Goal: Information Seeking & Learning: Compare options

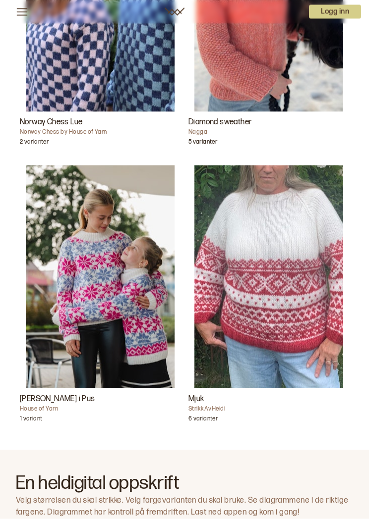
scroll to position [442, 0]
click at [89, 251] on img "Carly Genser i Pus" at bounding box center [100, 276] width 149 height 223
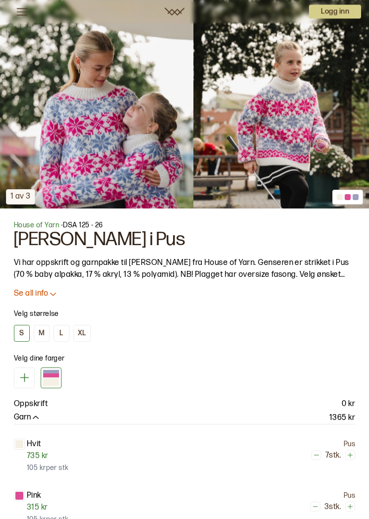
scroll to position [345, 0]
click at [53, 292] on icon at bounding box center [53, 293] width 10 height 10
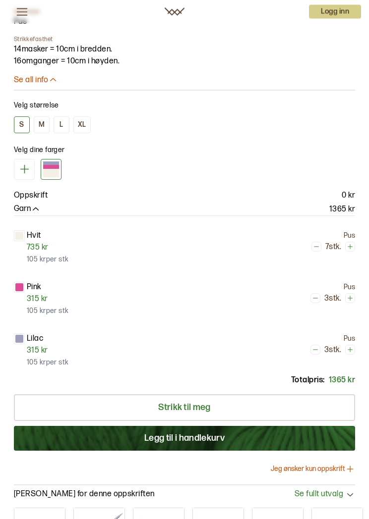
scroll to position [939, 0]
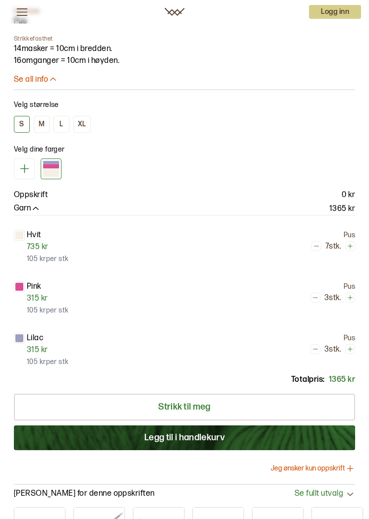
click at [81, 123] on div "XL" at bounding box center [82, 124] width 8 height 9
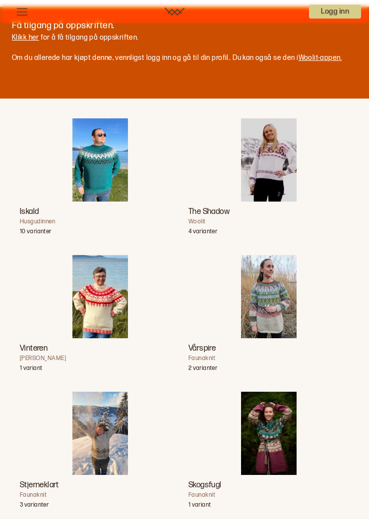
scroll to position [1527, 0]
click at [281, 155] on img "The Shadow" at bounding box center [269, 159] width 56 height 83
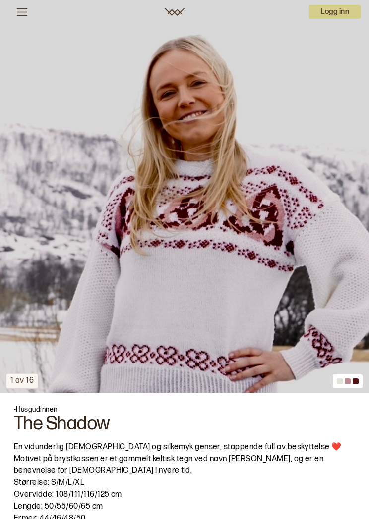
scroll to position [160, 0]
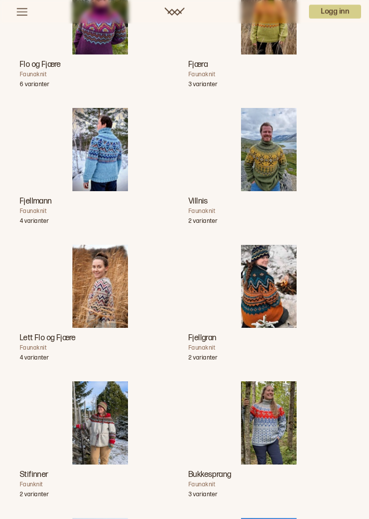
scroll to position [2084, 0]
click at [97, 276] on img "Lett Flo og Fjære" at bounding box center [100, 286] width 56 height 83
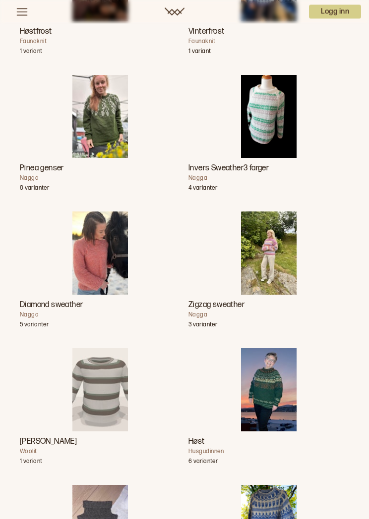
scroll to position [2944, 0]
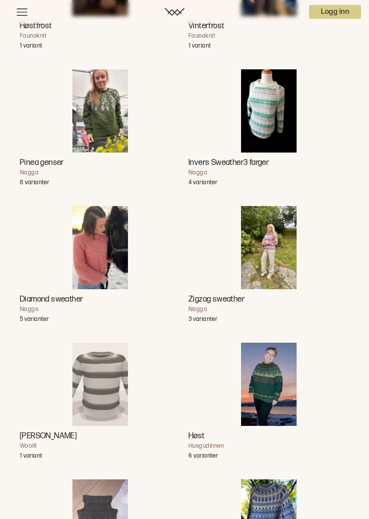
click at [83, 260] on img "Diamond sweather" at bounding box center [100, 247] width 56 height 83
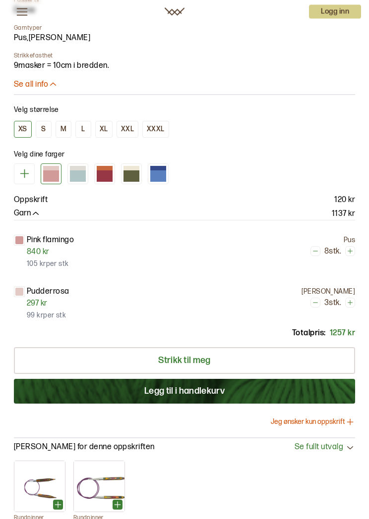
scroll to position [740, 0]
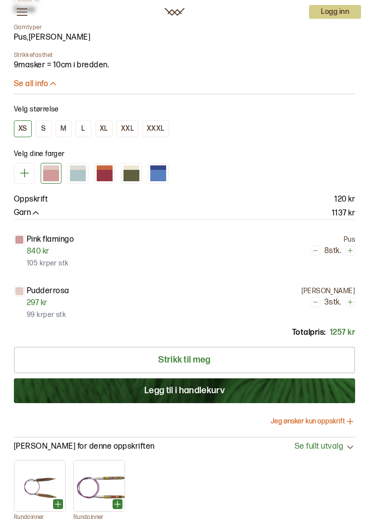
click at [102, 130] on div "XL" at bounding box center [104, 128] width 8 height 9
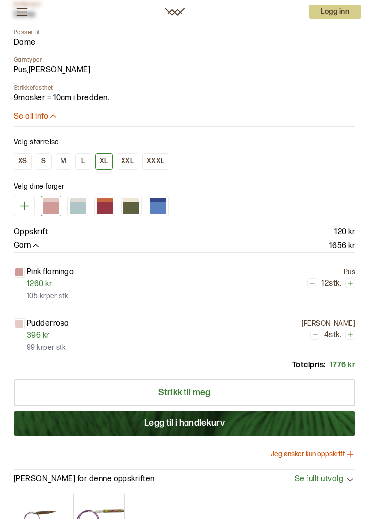
scroll to position [707, 0]
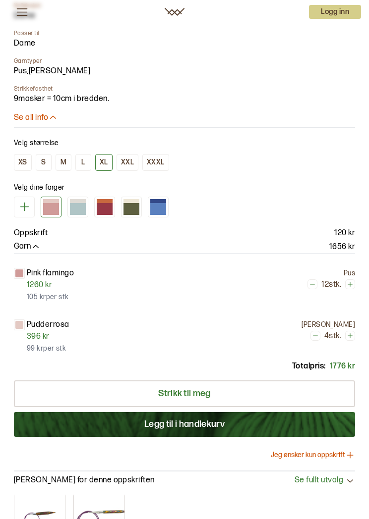
click at [83, 163] on div "L" at bounding box center [82, 162] width 3 height 9
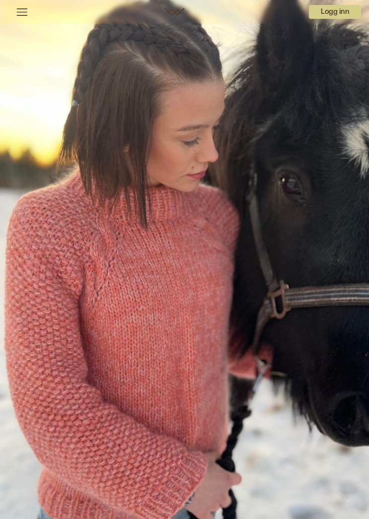
scroll to position [2962, 0]
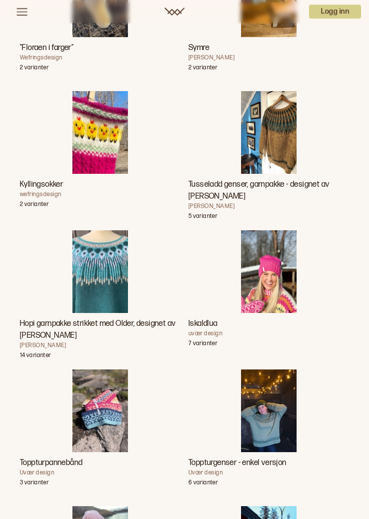
scroll to position [4288, 0]
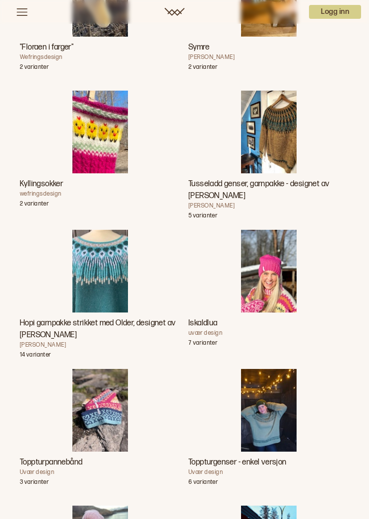
click at [99, 261] on img "Hopi garnpakke strikket med Older, designet av Linka Neumann" at bounding box center [100, 271] width 56 height 83
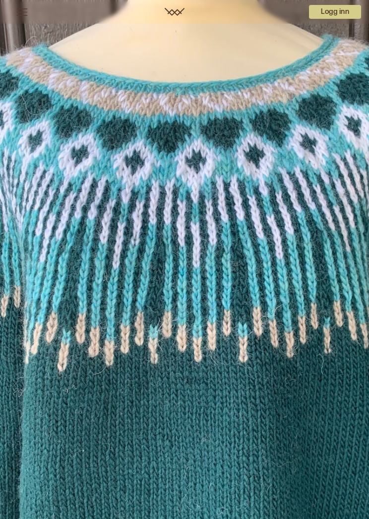
scroll to position [4307, 0]
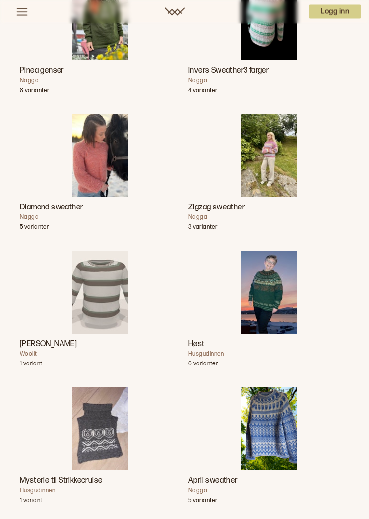
scroll to position [3025, 0]
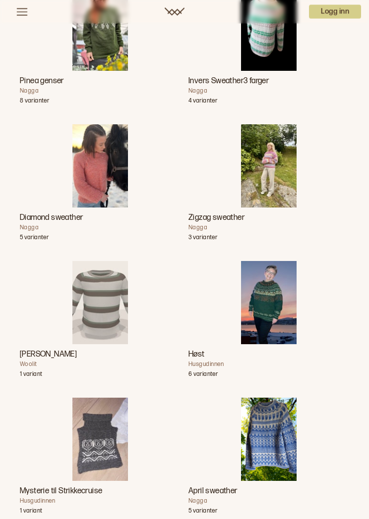
click at [87, 158] on img "Diamond sweather" at bounding box center [100, 166] width 56 height 83
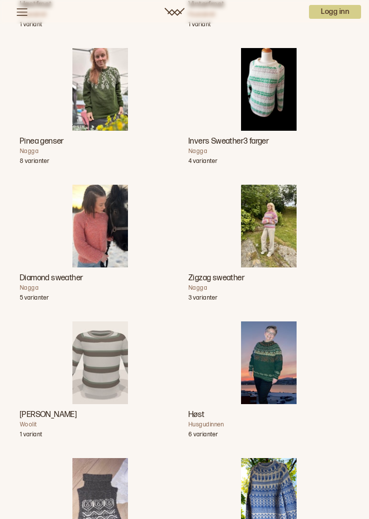
scroll to position [2962, 0]
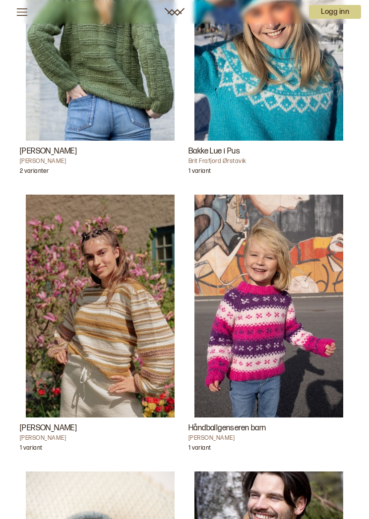
scroll to position [5714, 0]
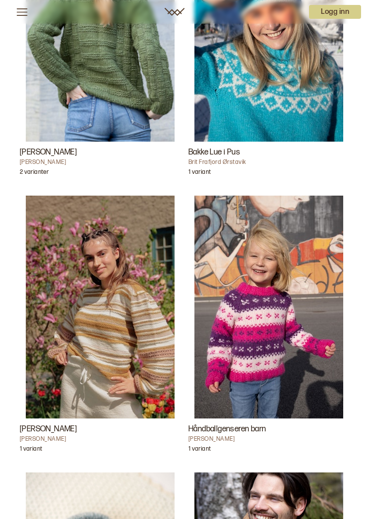
click at [282, 278] on img "Håndballgenseren barn" at bounding box center [268, 307] width 149 height 223
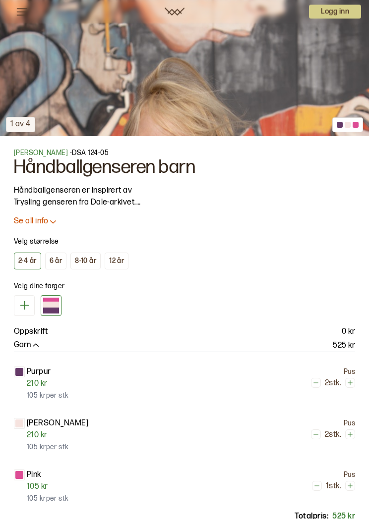
scroll to position [417, 0]
click at [121, 260] on div "12 år" at bounding box center [116, 261] width 15 height 9
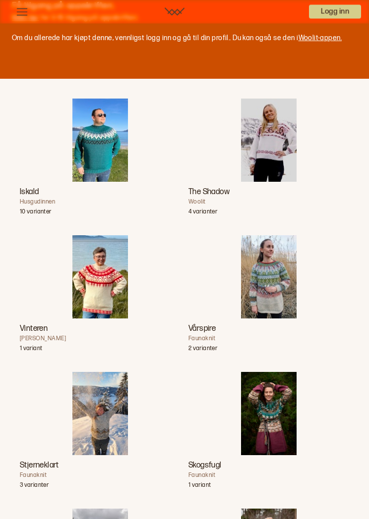
scroll to position [1161, 0]
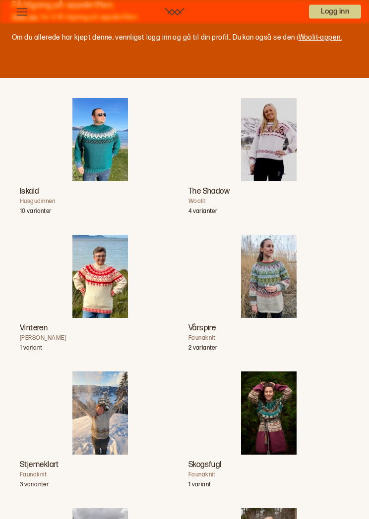
click at [279, 271] on img "Vårspire" at bounding box center [269, 276] width 56 height 83
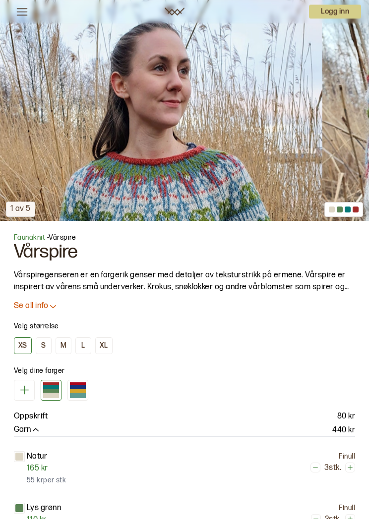
scroll to position [332, 0]
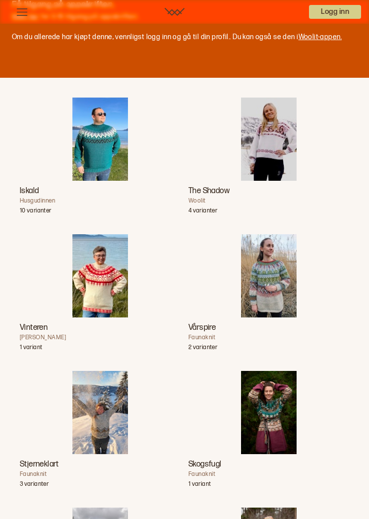
scroll to position [1161, 0]
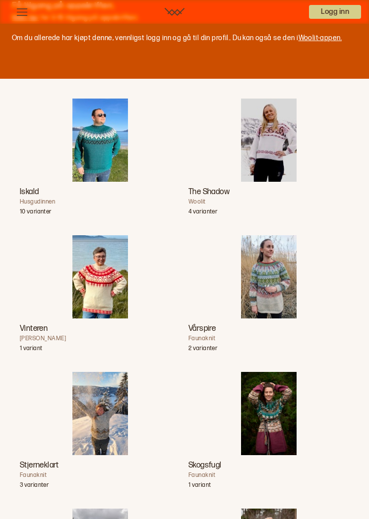
click at [94, 289] on img "Vinteren" at bounding box center [100, 276] width 56 height 83
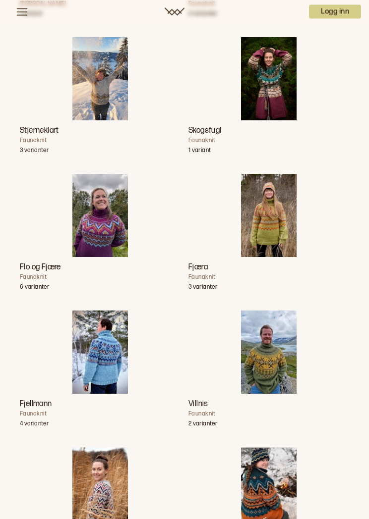
scroll to position [1497, 0]
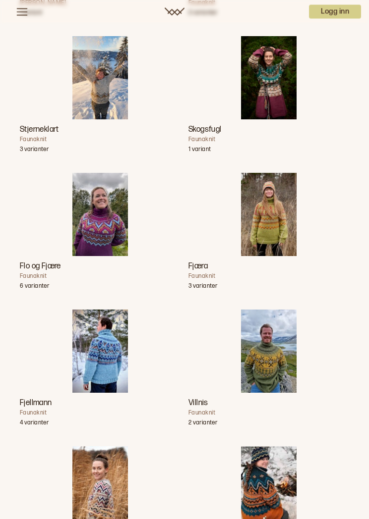
click at [277, 360] on img "Villnis" at bounding box center [269, 351] width 56 height 83
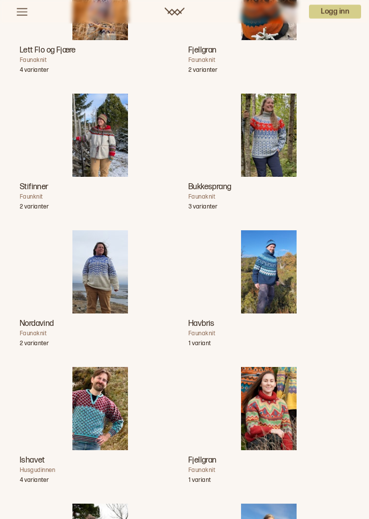
scroll to position [1987, 0]
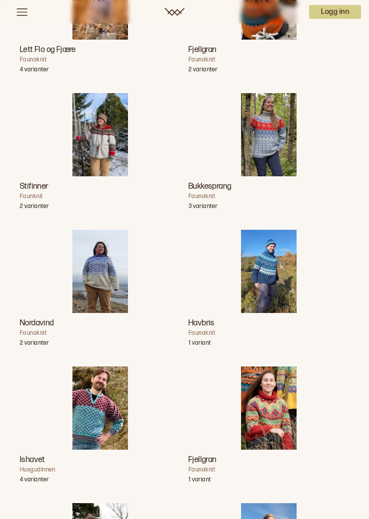
click at [277, 399] on img "Fjellgran" at bounding box center [269, 408] width 56 height 83
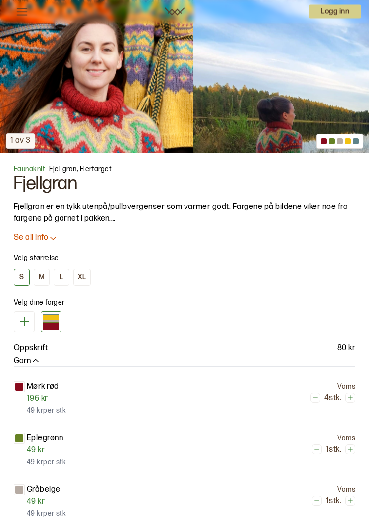
scroll to position [401, 0]
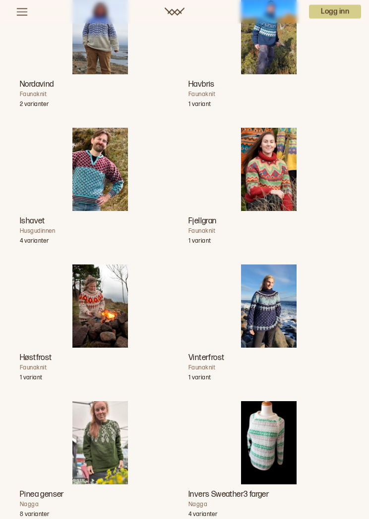
scroll to position [2226, 0]
click at [282, 305] on img "Vinterfrost" at bounding box center [269, 306] width 56 height 83
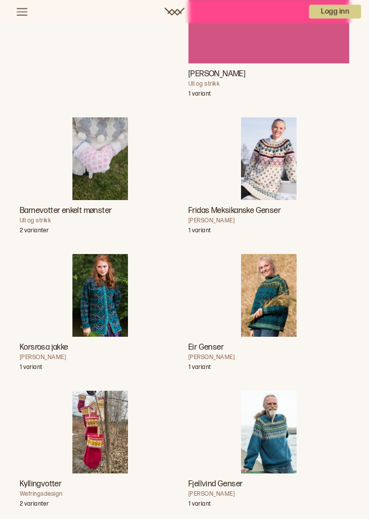
scroll to position [4725, 0]
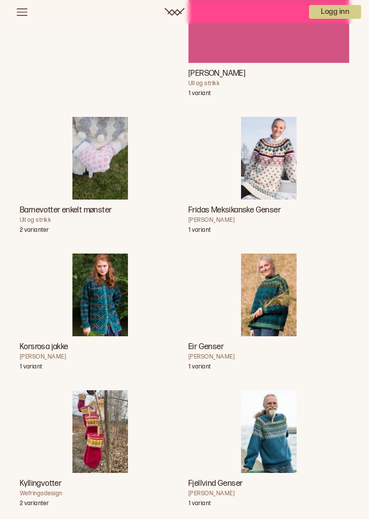
click at [279, 167] on img "Fridas Meksikanske Genser" at bounding box center [269, 158] width 56 height 83
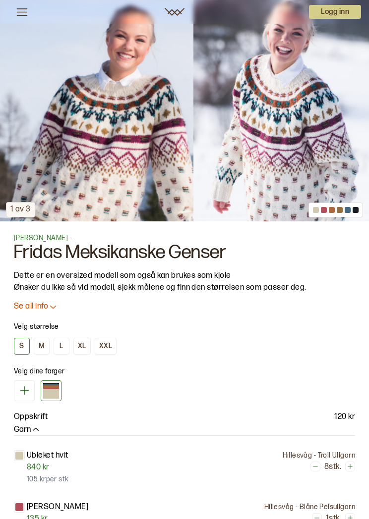
scroll to position [331, 0]
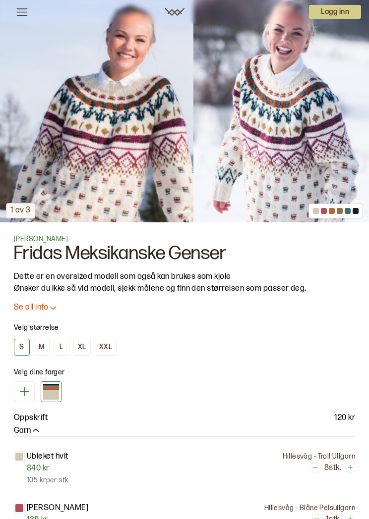
click at [49, 306] on icon at bounding box center [53, 308] width 10 height 10
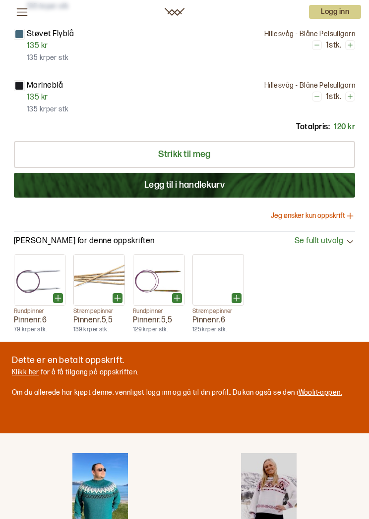
scroll to position [1114, 0]
